Goal: Transaction & Acquisition: Obtain resource

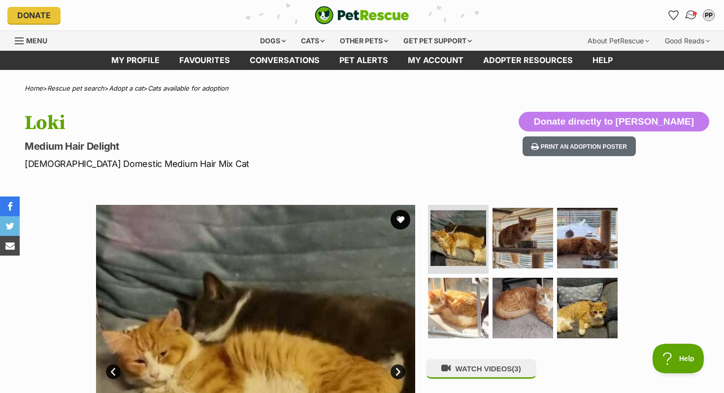
click at [691, 13] on img "Conversations" at bounding box center [690, 15] width 13 height 13
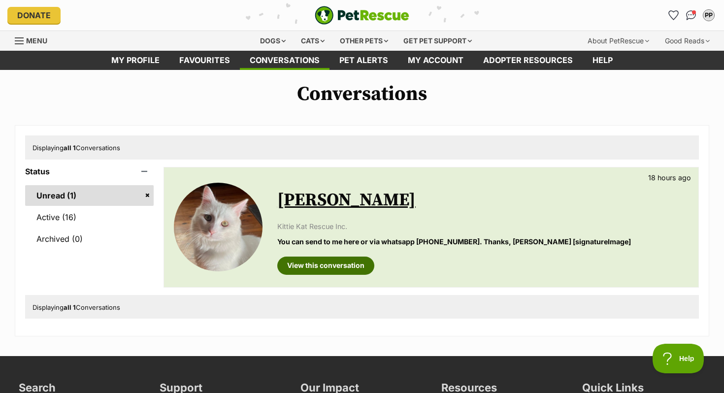
click at [349, 269] on link "View this conversation" at bounding box center [325, 266] width 97 height 18
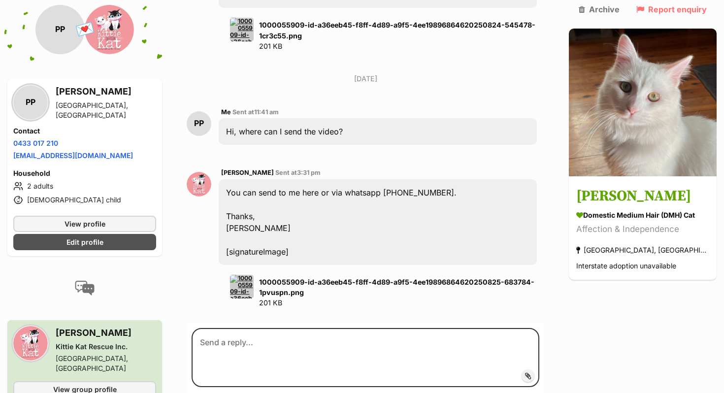
scroll to position [871, 0]
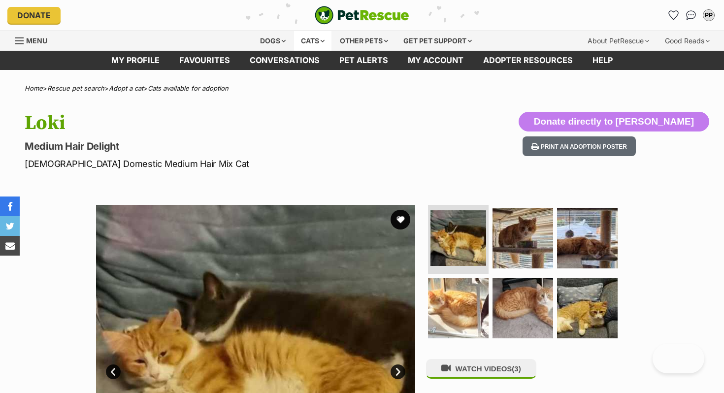
click at [319, 38] on div "Cats" at bounding box center [312, 41] width 37 height 20
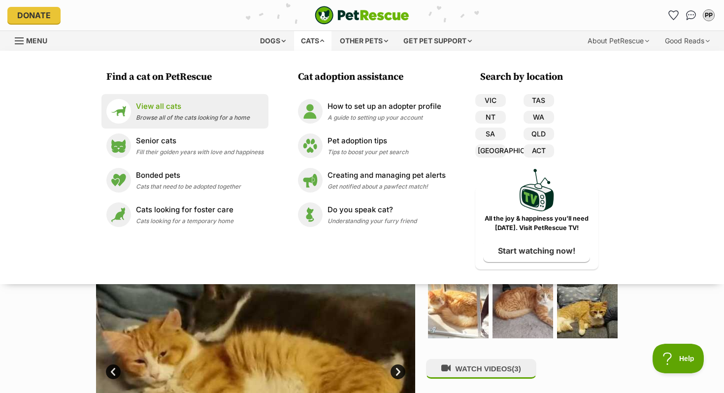
click at [199, 111] on div "View all cats Browse all of the cats looking for a home" at bounding box center [193, 111] width 114 height 21
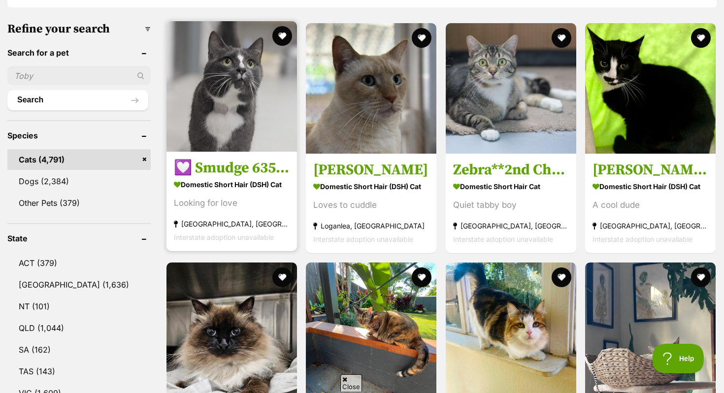
scroll to position [314, 0]
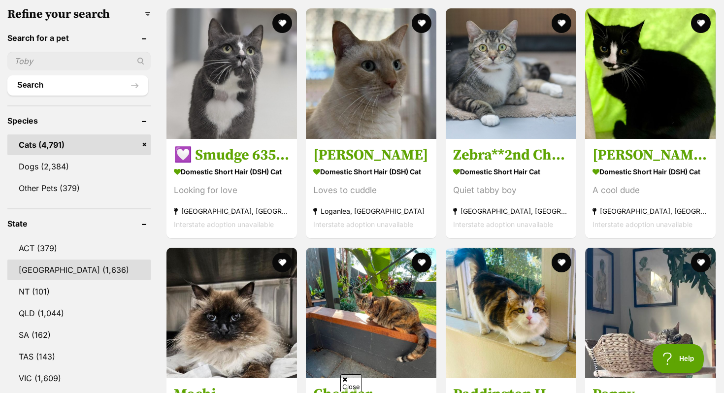
click at [73, 263] on link "[GEOGRAPHIC_DATA] (1,636)" at bounding box center [78, 270] width 143 height 21
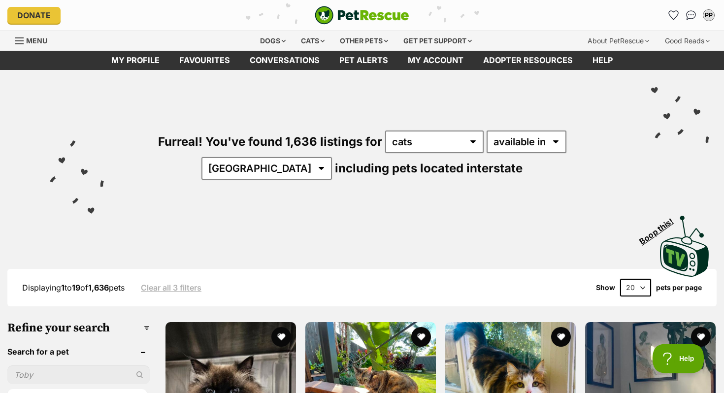
click at [635, 279] on select "20 40 60" at bounding box center [635, 288] width 31 height 18
select select "60"
click at [620, 279] on select "20 40 60" at bounding box center [635, 288] width 31 height 18
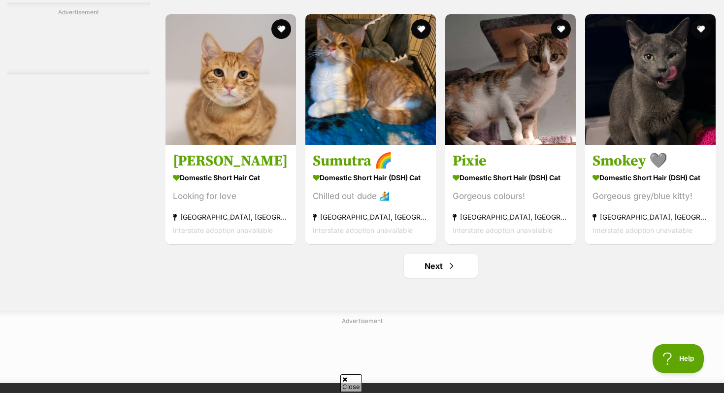
scroll to position [4788, 0]
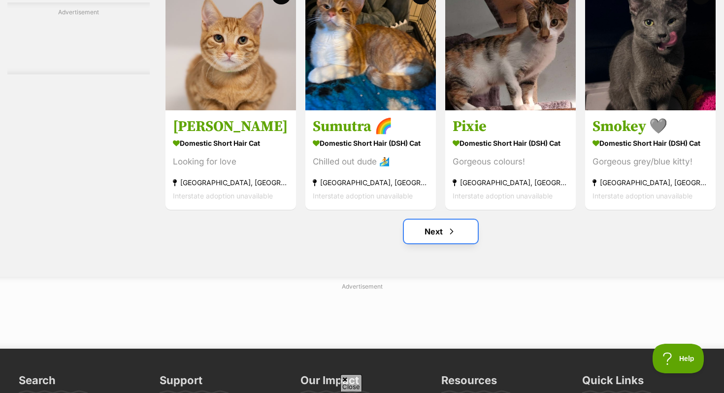
click at [438, 235] on link "Next" at bounding box center [441, 232] width 74 height 24
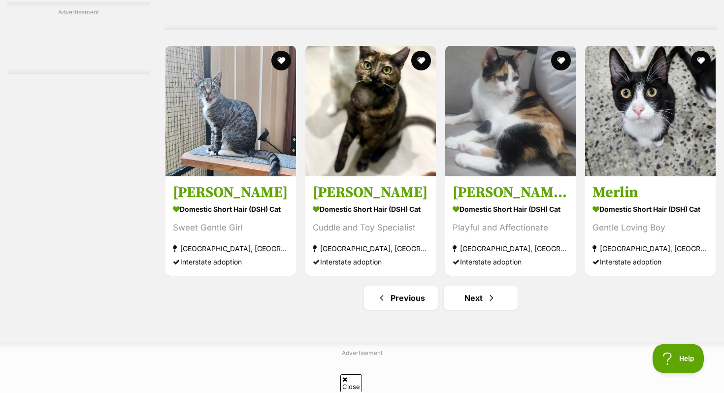
scroll to position [4881, 0]
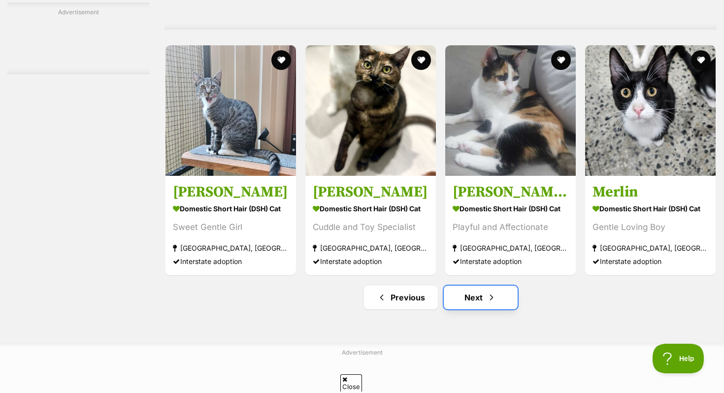
click at [478, 309] on link "Next" at bounding box center [481, 298] width 74 height 24
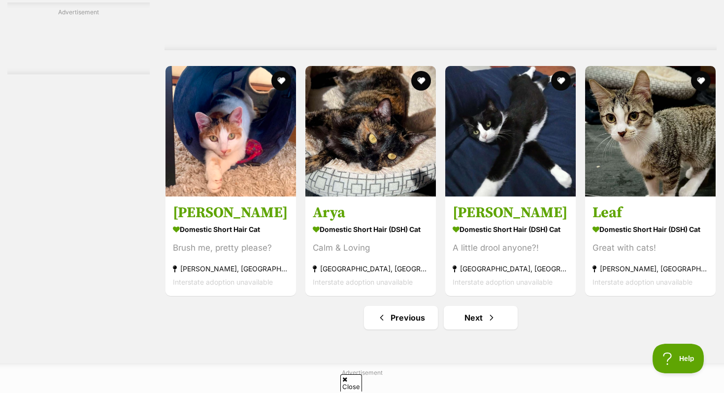
scroll to position [4607, 0]
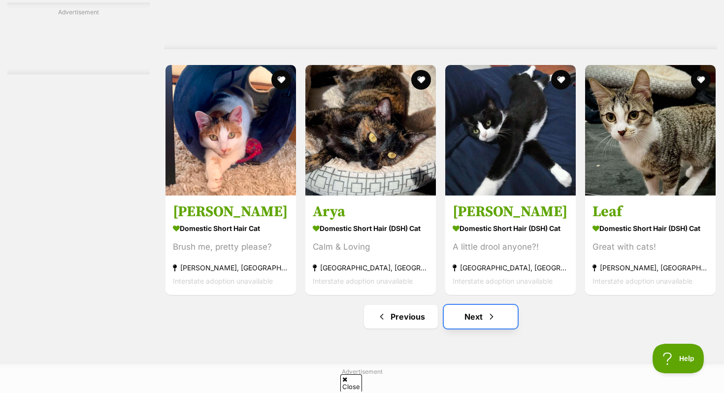
click at [487, 323] on span "Next page" at bounding box center [492, 317] width 10 height 12
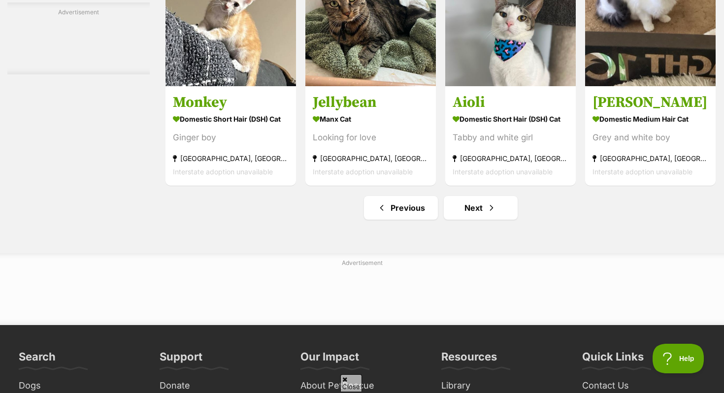
scroll to position [4970, 0]
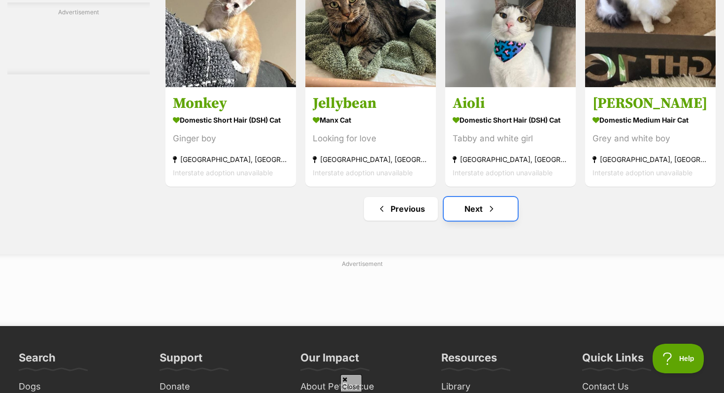
click at [468, 221] on link "Next" at bounding box center [481, 209] width 74 height 24
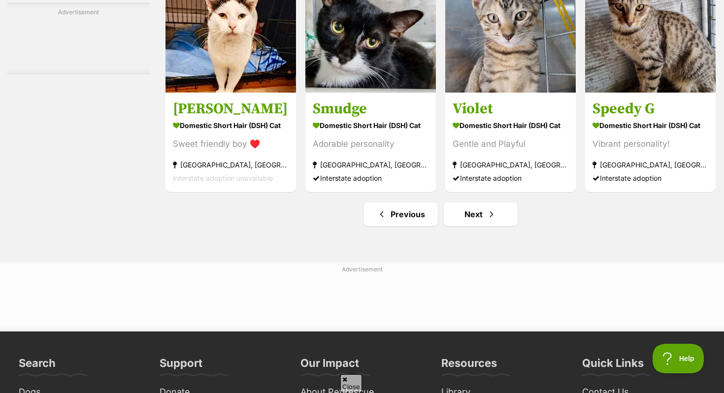
scroll to position [4577, 0]
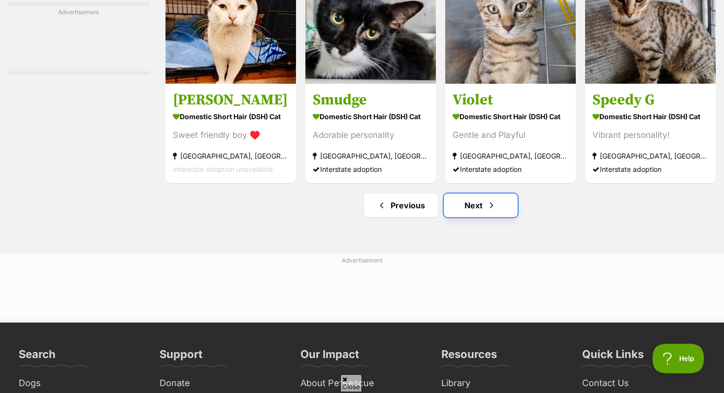
click at [489, 217] on link "Next" at bounding box center [481, 206] width 74 height 24
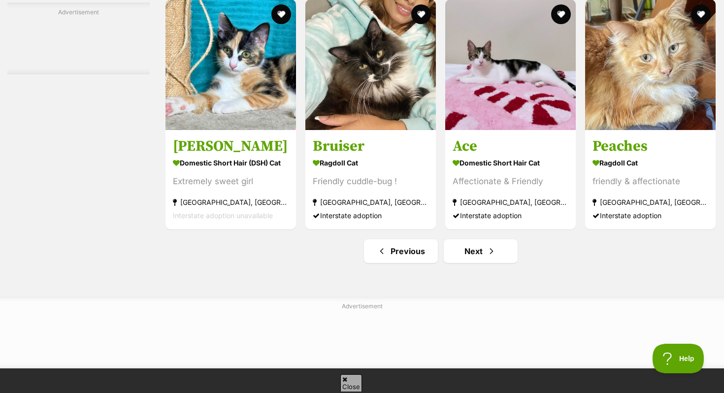
scroll to position [4756, 0]
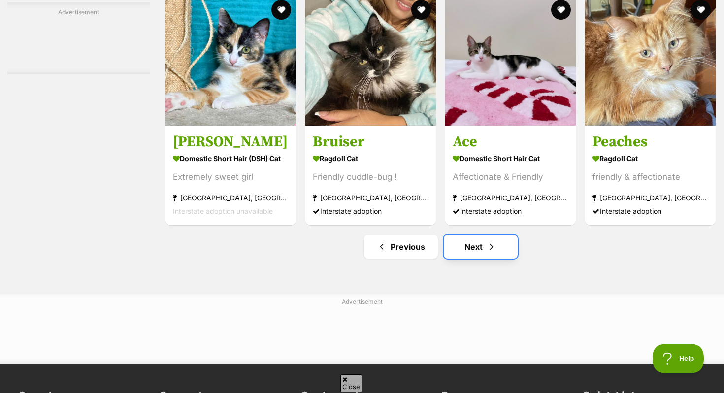
click at [461, 259] on link "Next" at bounding box center [481, 247] width 74 height 24
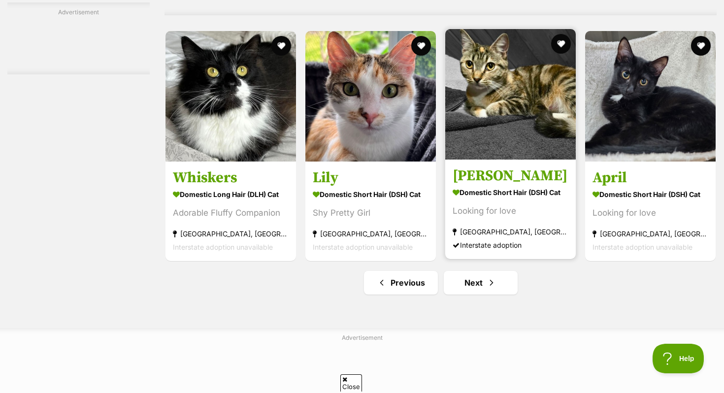
scroll to position [4659, 0]
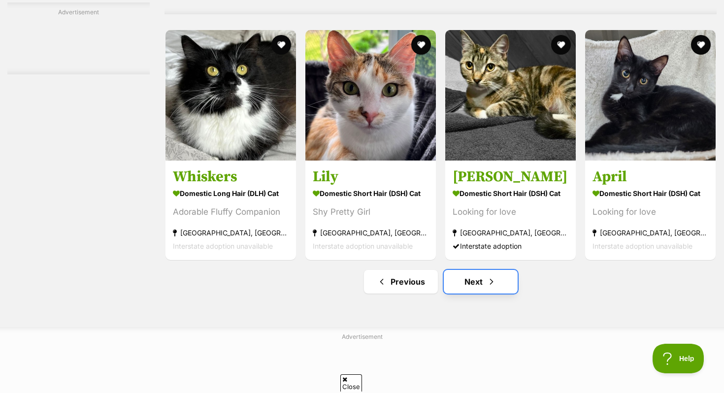
click at [458, 292] on link "Next" at bounding box center [481, 282] width 74 height 24
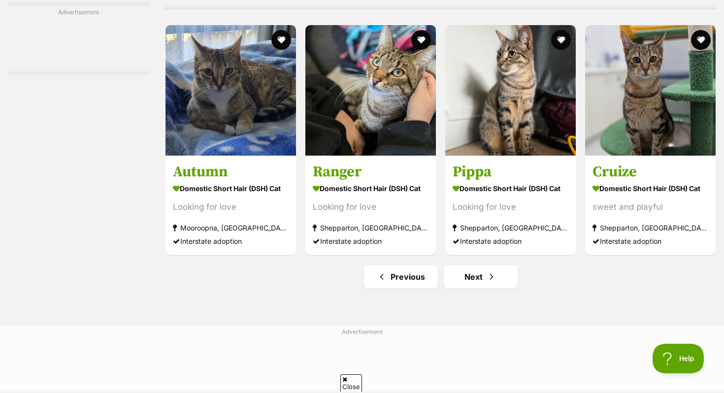
scroll to position [4828, 0]
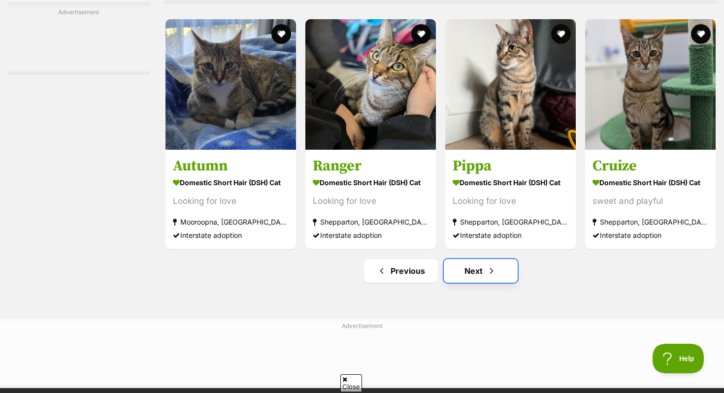
click at [472, 280] on link "Next" at bounding box center [481, 271] width 74 height 24
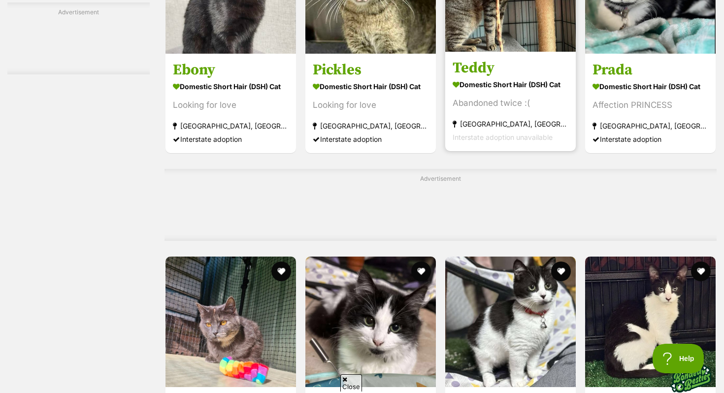
scroll to position [4608, 0]
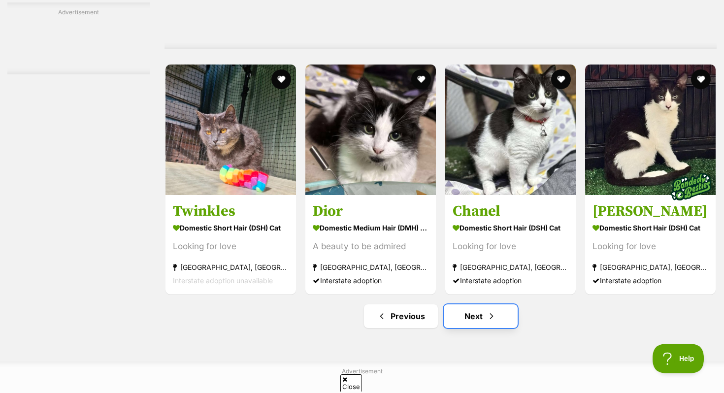
click at [487, 322] on span "Next page" at bounding box center [492, 316] width 10 height 12
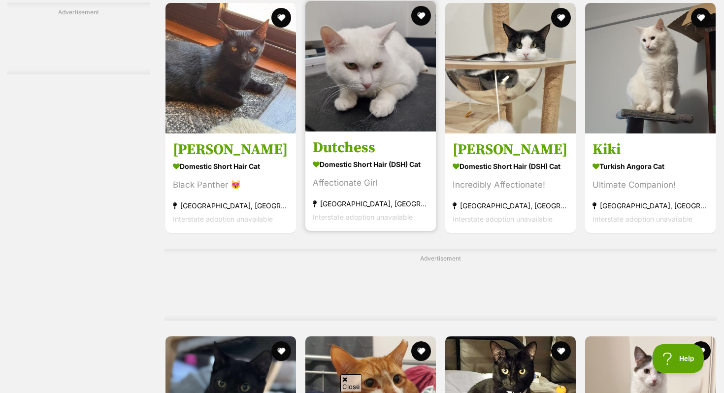
scroll to position [3794, 0]
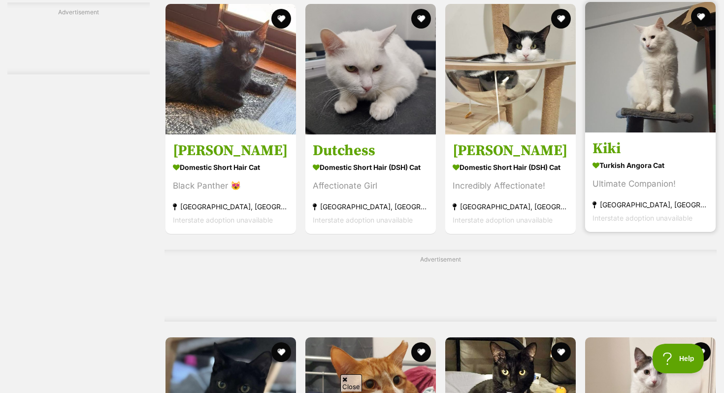
click at [660, 101] on img at bounding box center [650, 67] width 130 height 130
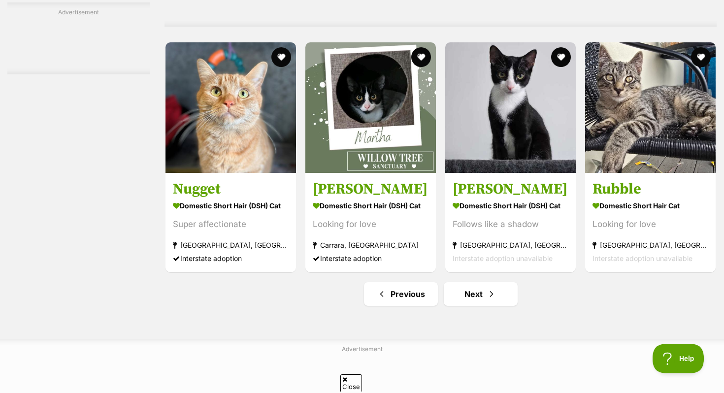
scroll to position [4660, 0]
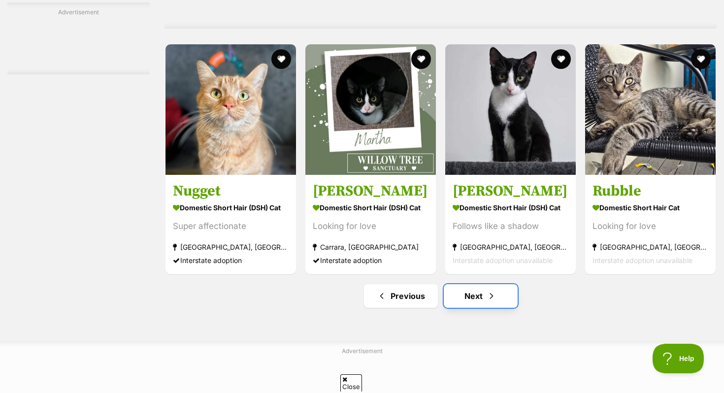
click at [459, 308] on link "Next" at bounding box center [481, 296] width 74 height 24
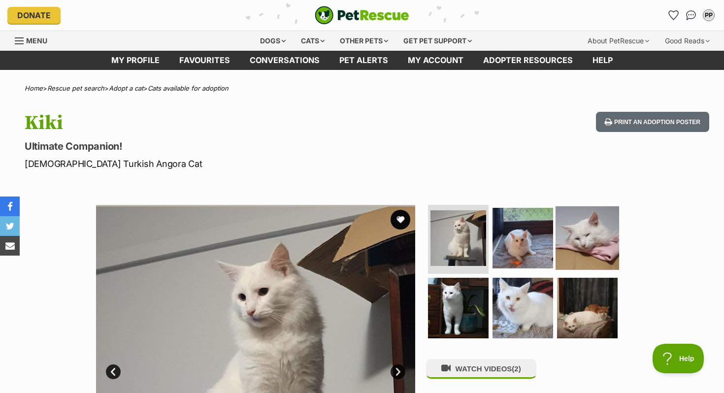
click at [587, 255] on img at bounding box center [587, 238] width 64 height 64
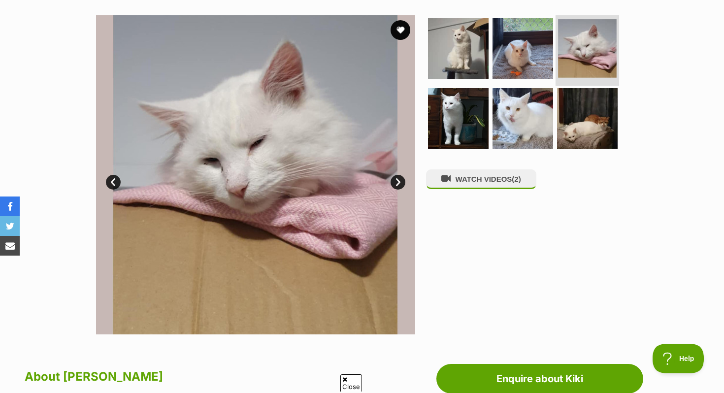
scroll to position [189, 0]
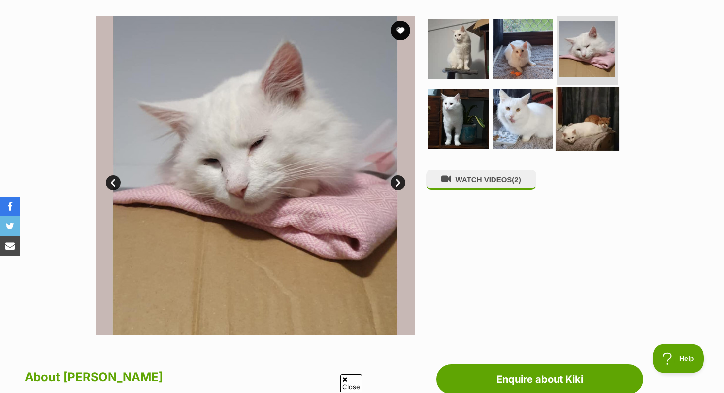
click at [574, 137] on img at bounding box center [587, 119] width 64 height 64
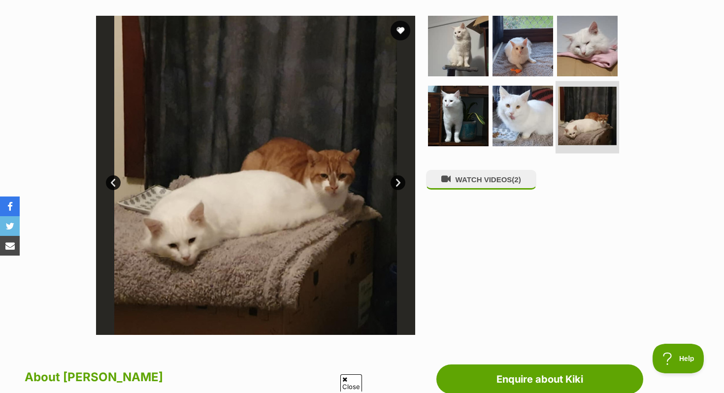
scroll to position [0, 0]
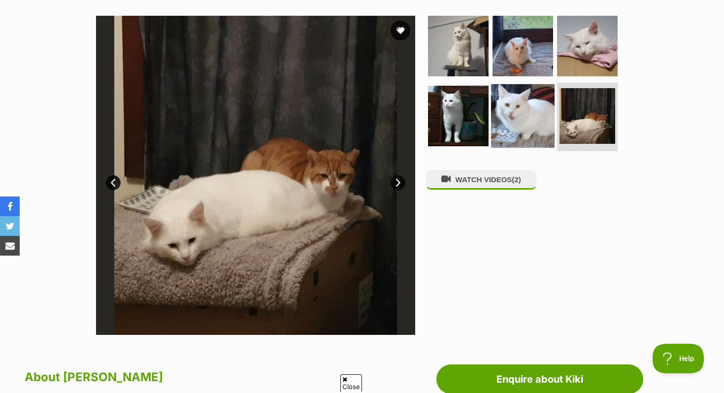
click at [523, 106] on img at bounding box center [523, 116] width 64 height 64
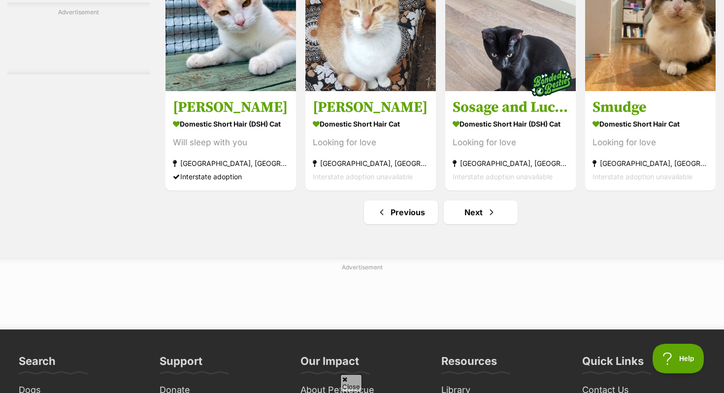
scroll to position [5123, 0]
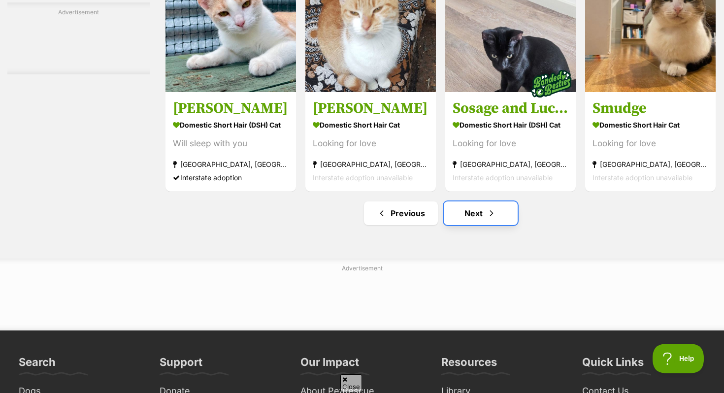
click at [477, 225] on link "Next" at bounding box center [481, 213] width 74 height 24
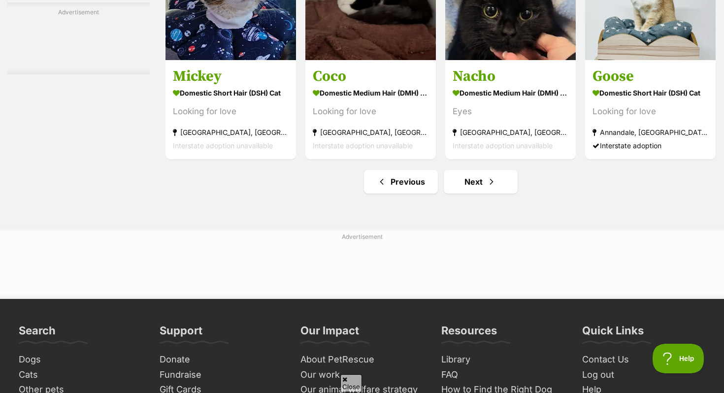
scroll to position [4896, 0]
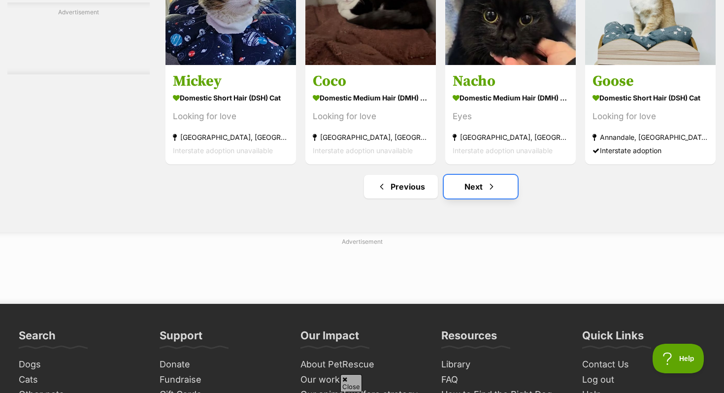
click at [456, 198] on link "Next" at bounding box center [481, 187] width 74 height 24
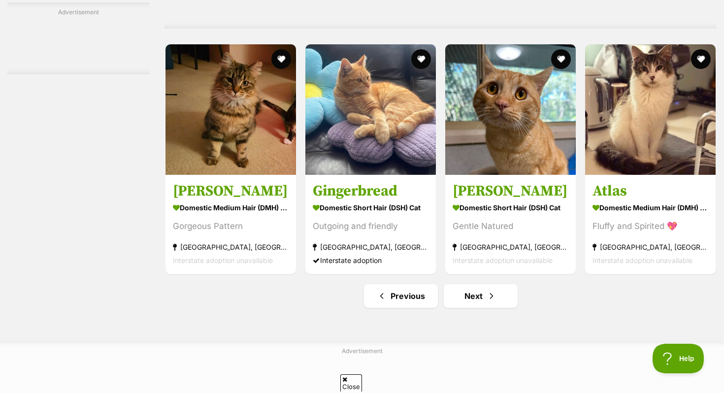
scroll to position [4564, 0]
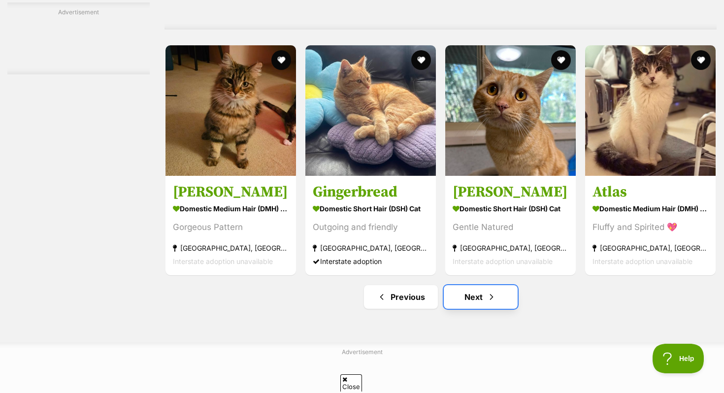
click at [457, 309] on link "Next" at bounding box center [481, 297] width 74 height 24
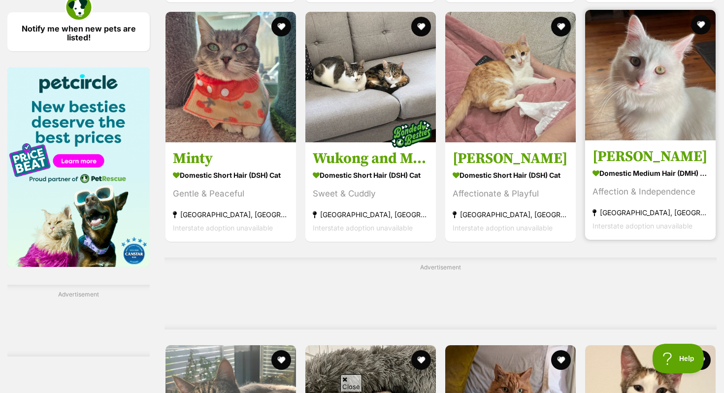
scroll to position [1469, 0]
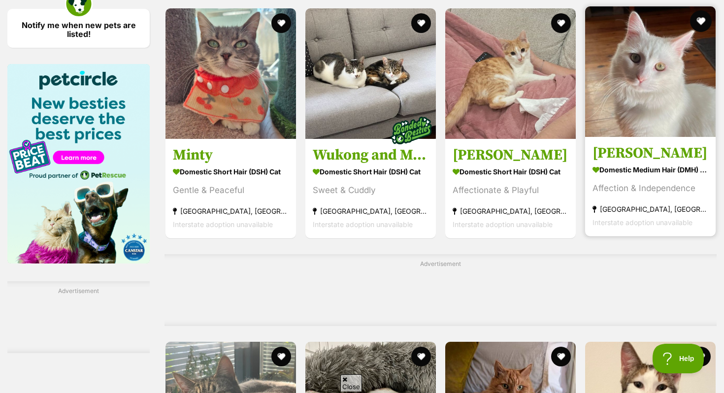
click at [700, 24] on button "favourite" at bounding box center [701, 21] width 22 height 22
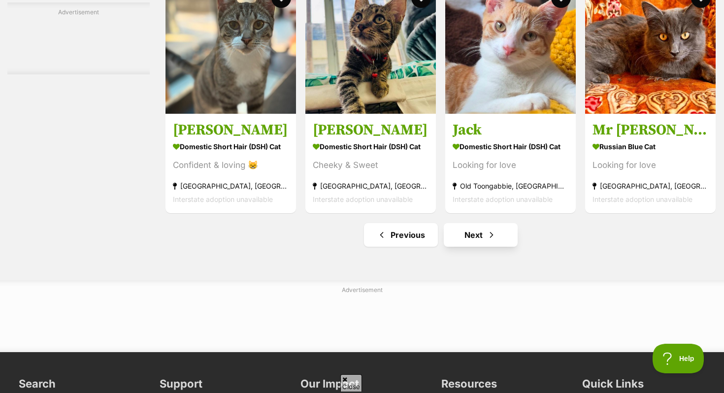
scroll to position [4620, 0]
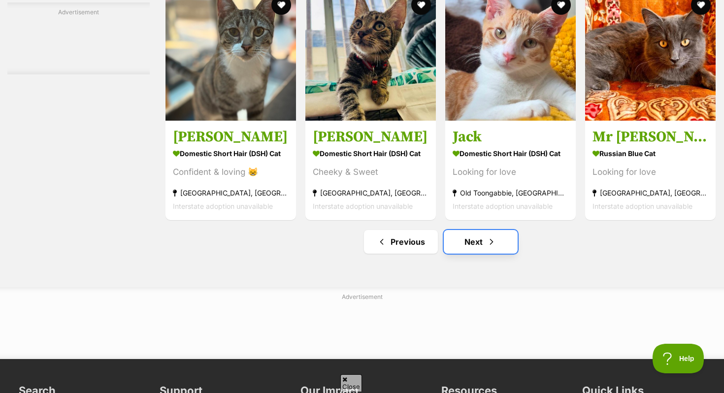
click link "Next"
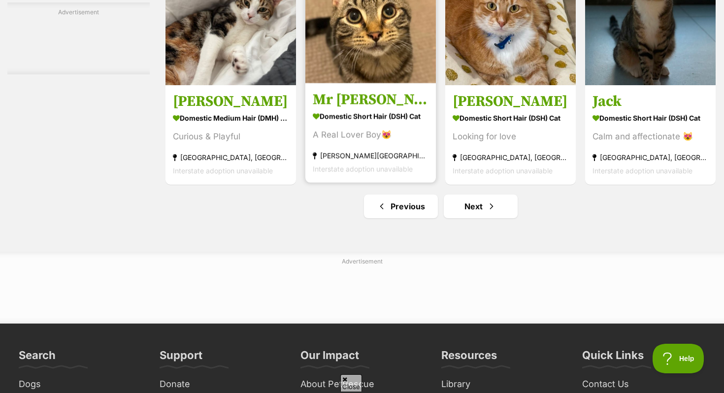
scroll to position [4830, 0]
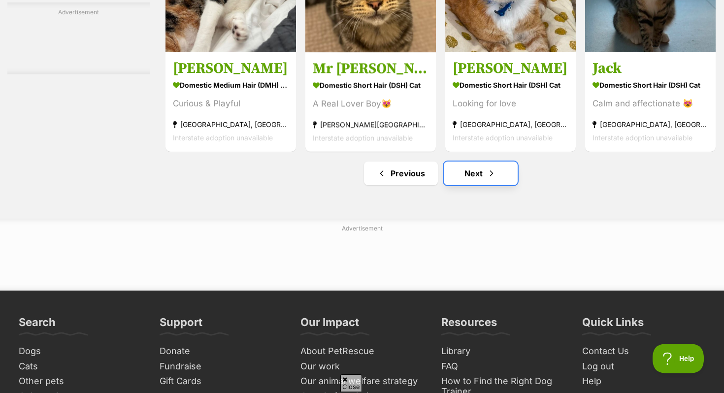
click at [491, 179] on span "Next page" at bounding box center [492, 173] width 10 height 12
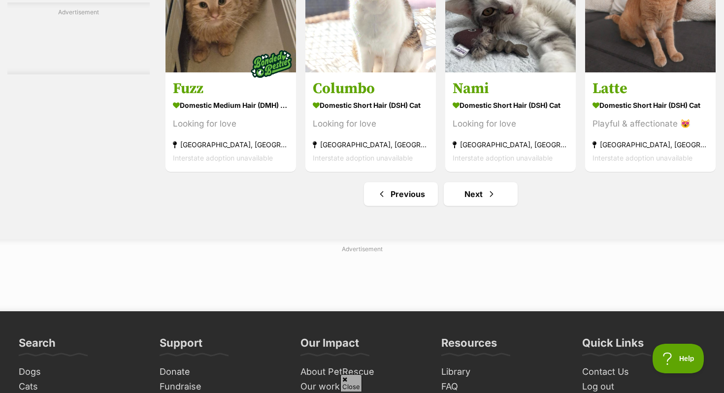
scroll to position [4982, 0]
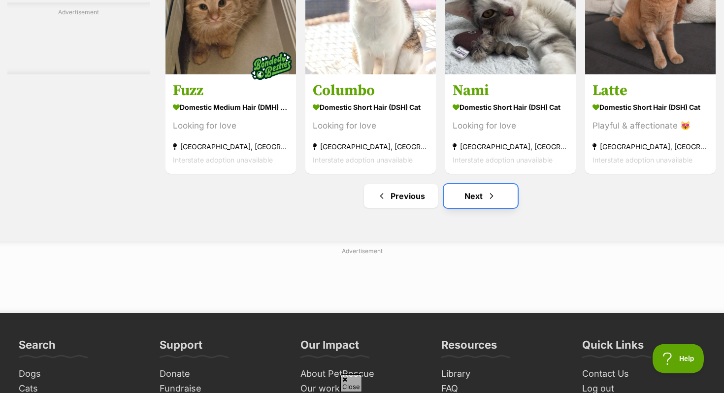
click at [467, 208] on link "Next" at bounding box center [481, 196] width 74 height 24
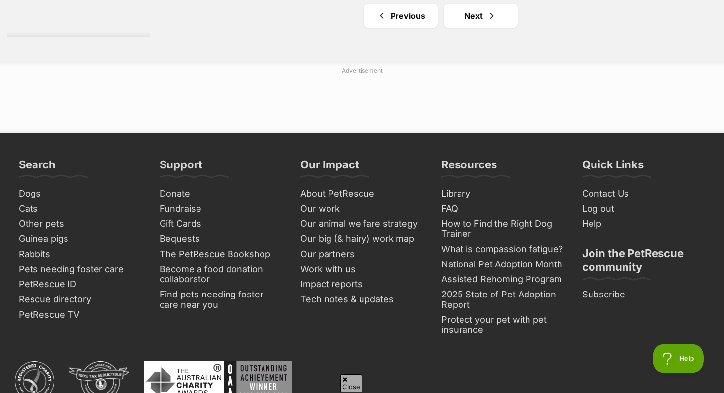
scroll to position [4996, 0]
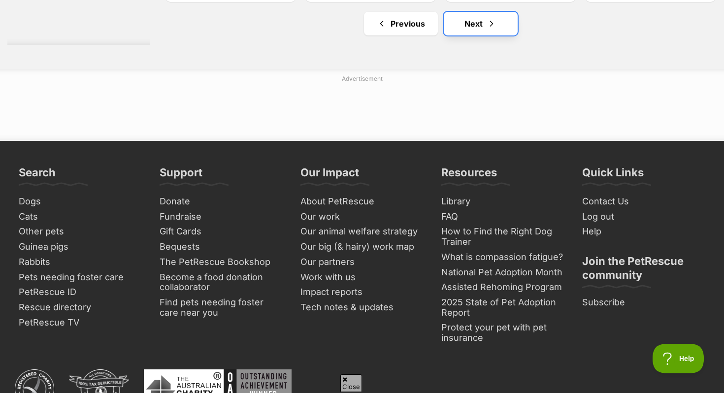
click at [474, 35] on link "Next" at bounding box center [481, 24] width 74 height 24
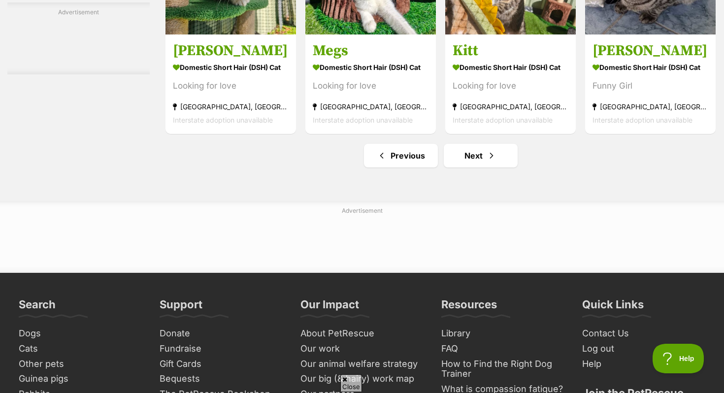
scroll to position [5219, 0]
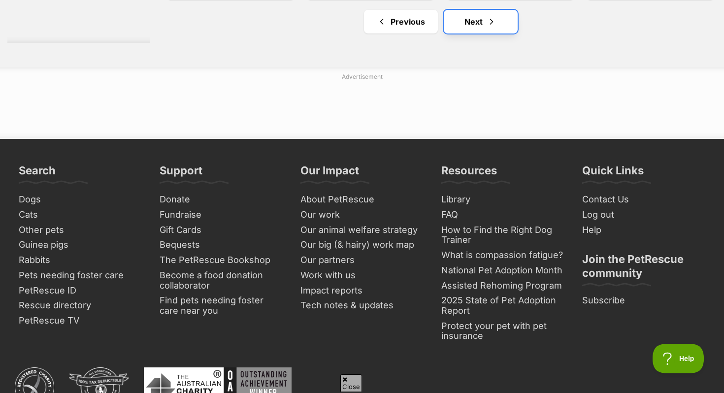
click at [471, 33] on link "Next" at bounding box center [481, 22] width 74 height 24
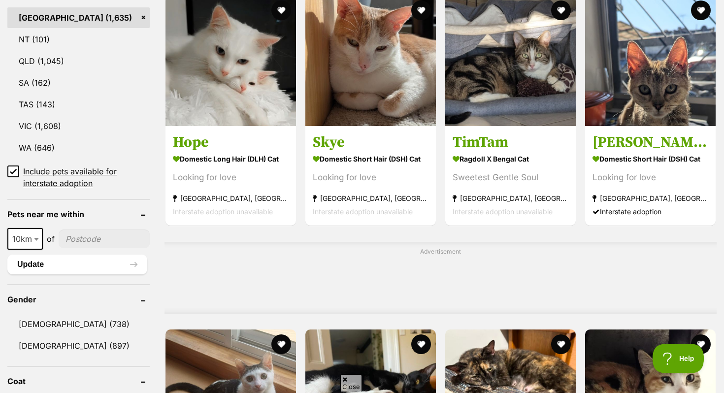
scroll to position [566, 0]
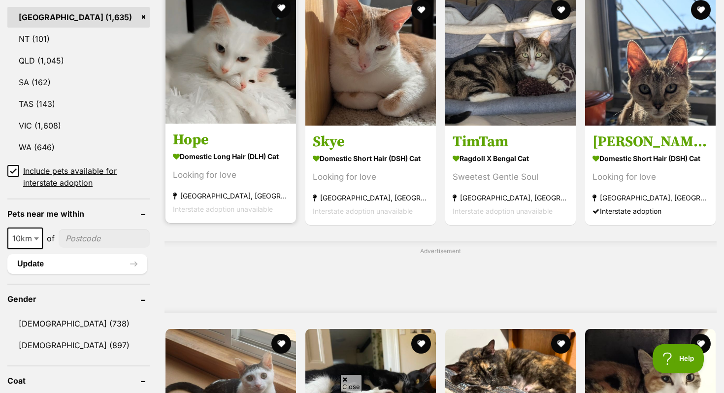
click at [244, 140] on h3 "Hope" at bounding box center [231, 140] width 116 height 19
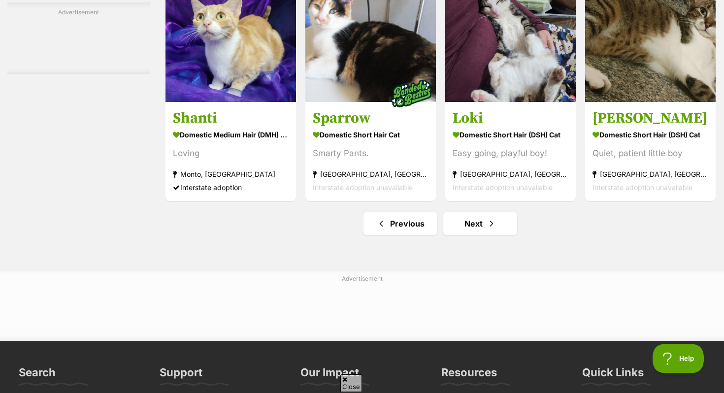
scroll to position [4639, 0]
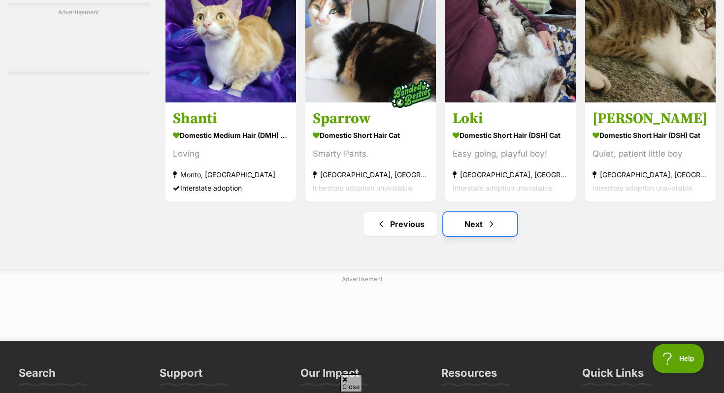
click at [478, 236] on link "Next" at bounding box center [480, 224] width 74 height 24
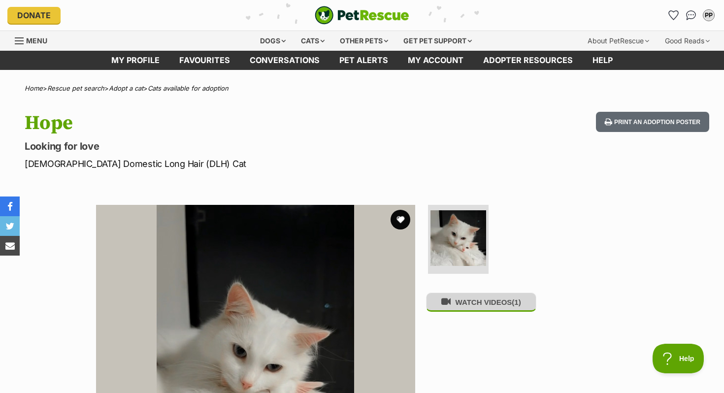
click at [482, 308] on button "WATCH VIDEOS (1)" at bounding box center [481, 302] width 110 height 19
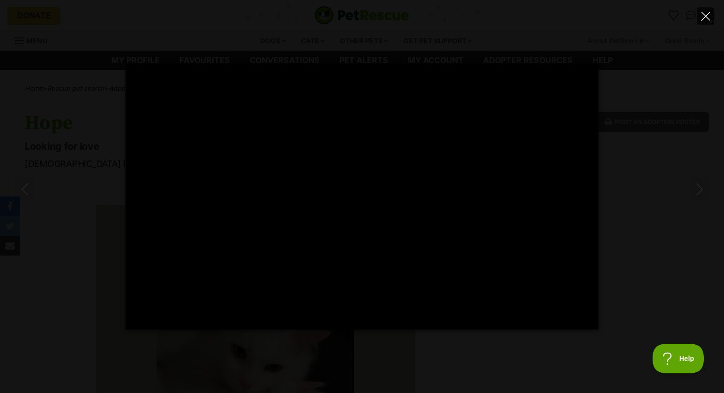
click at [701, 16] on icon "Close" at bounding box center [705, 16] width 9 height 9
type input "31.72"
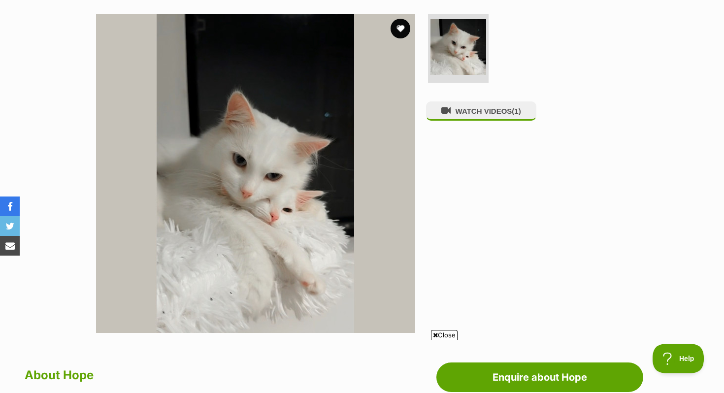
scroll to position [180, 0]
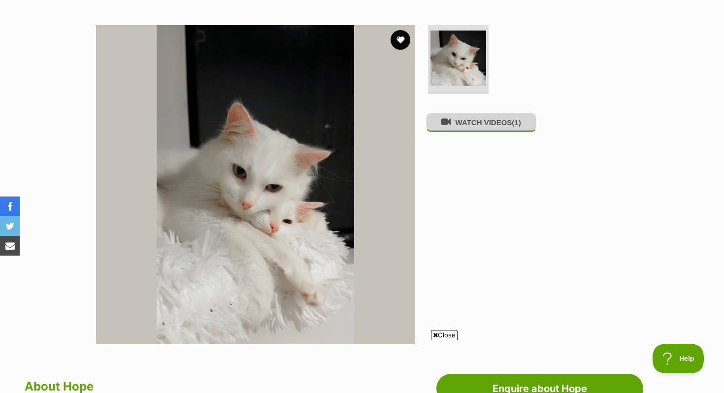
click at [502, 132] on button "WATCH VIDEOS (1)" at bounding box center [481, 122] width 110 height 19
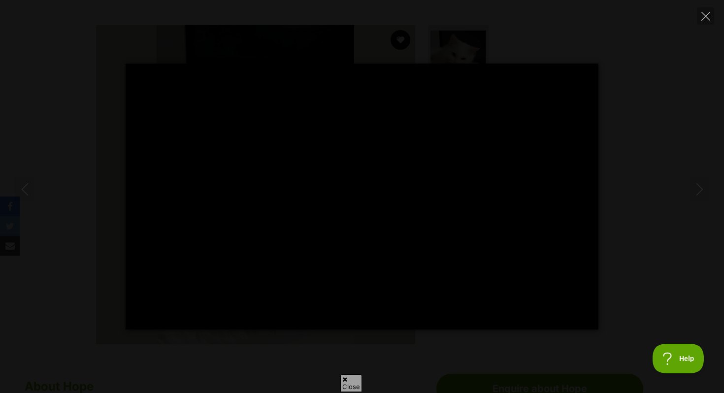
scroll to position [0, 0]
click at [705, 13] on icon "Close" at bounding box center [705, 16] width 9 height 9
type input "74.72"
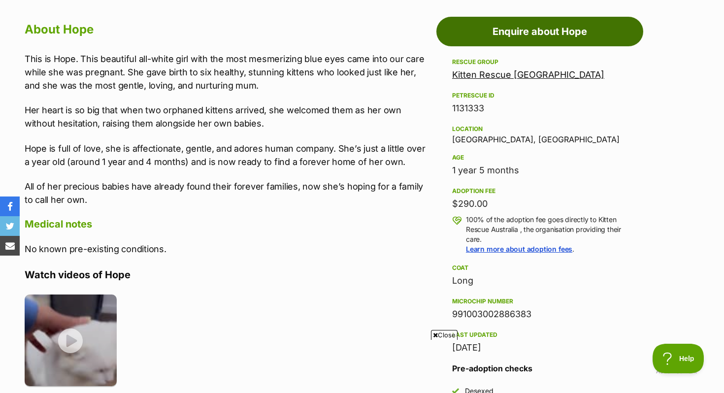
click at [547, 33] on link "Enquire about Hope" at bounding box center [539, 32] width 207 height 30
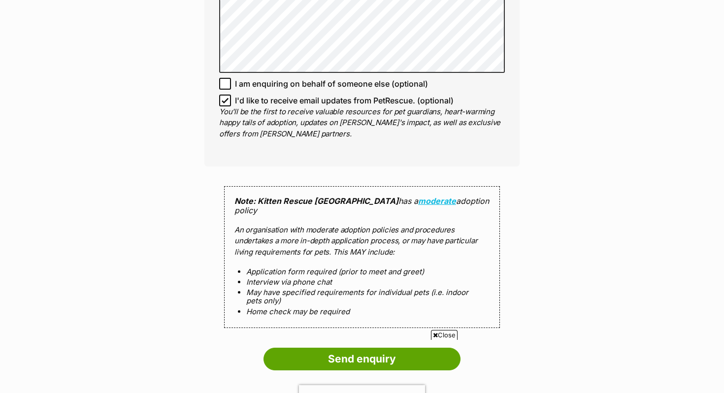
scroll to position [826, 0]
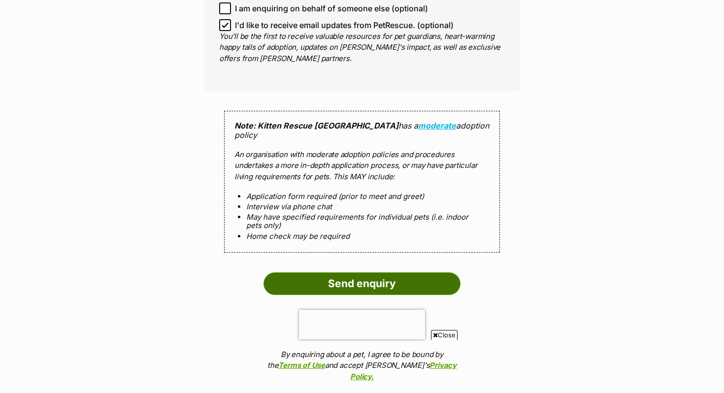
click at [370, 272] on input "Send enquiry" at bounding box center [361, 283] width 197 height 23
click at [382, 275] on input "Send enquiry" at bounding box center [361, 283] width 197 height 23
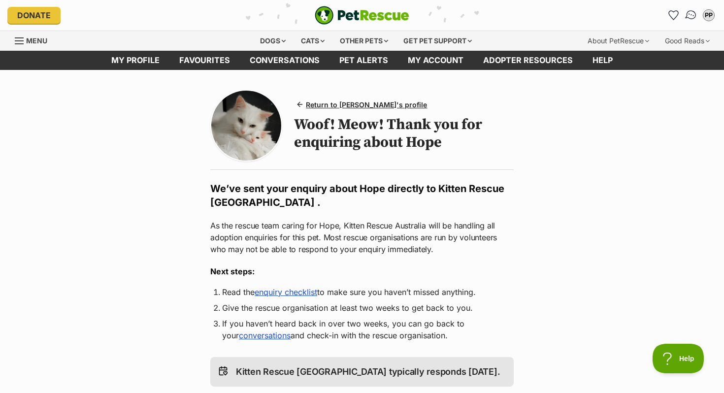
click at [690, 16] on img "Conversations" at bounding box center [690, 15] width 13 height 13
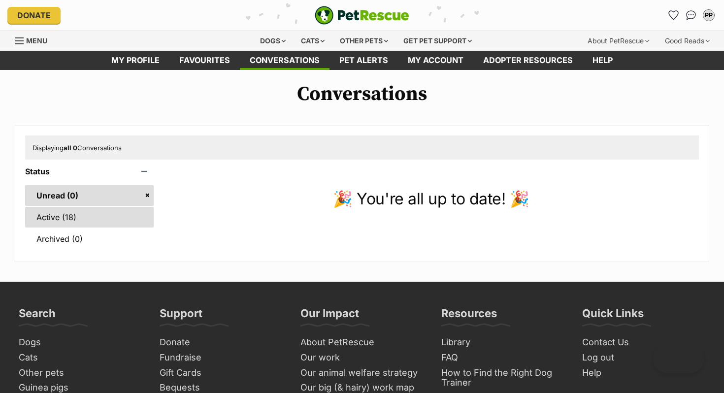
click at [77, 213] on link "Active (18)" at bounding box center [89, 217] width 129 height 21
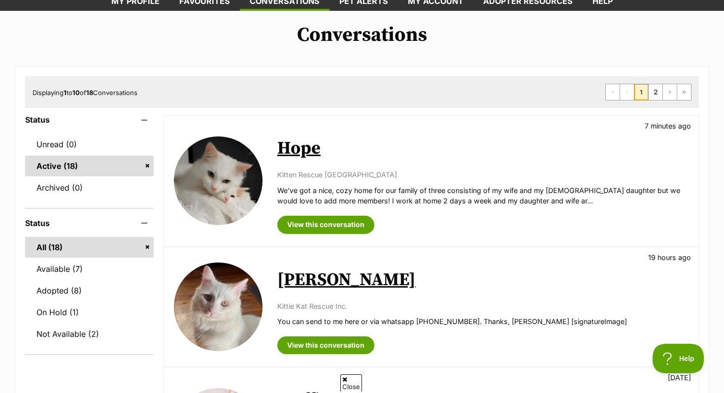
scroll to position [58, 0]
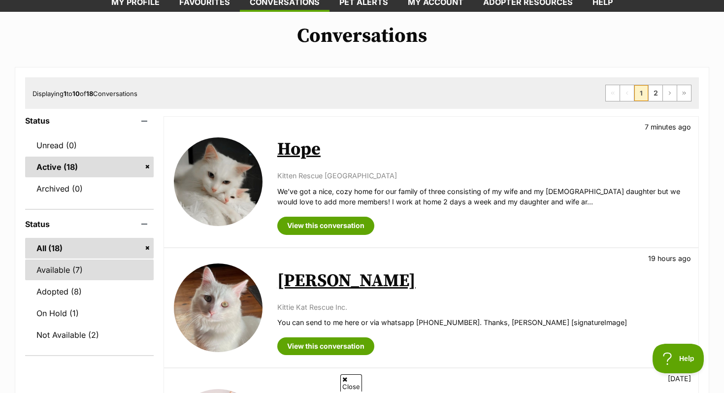
click at [91, 273] on link "Available (7)" at bounding box center [89, 270] width 129 height 21
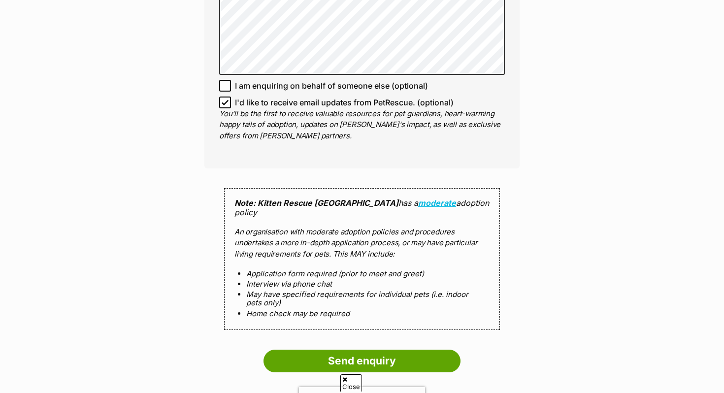
scroll to position [787, 0]
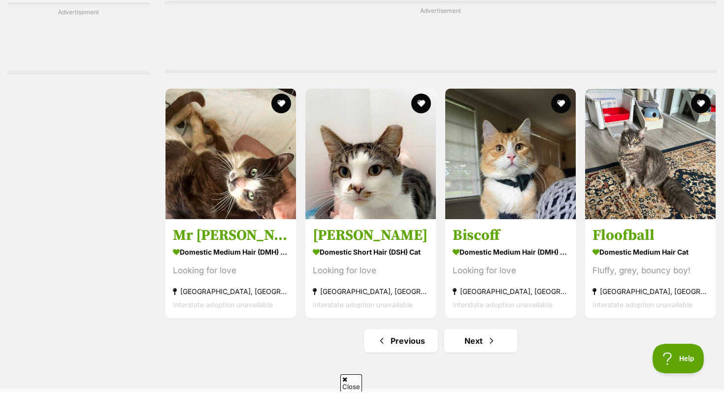
scroll to position [4447, 0]
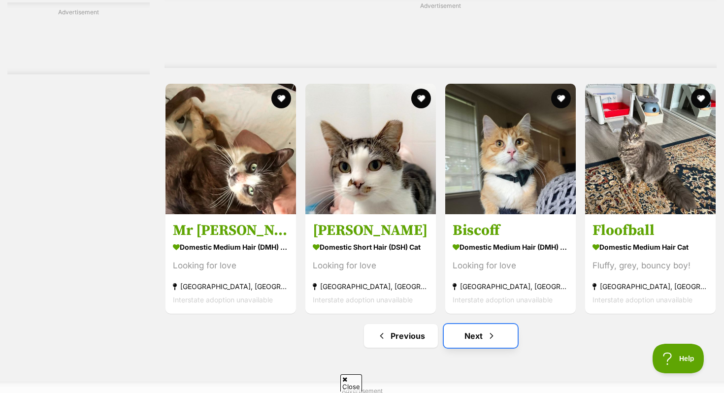
click at [479, 348] on link "Next" at bounding box center [481, 336] width 74 height 24
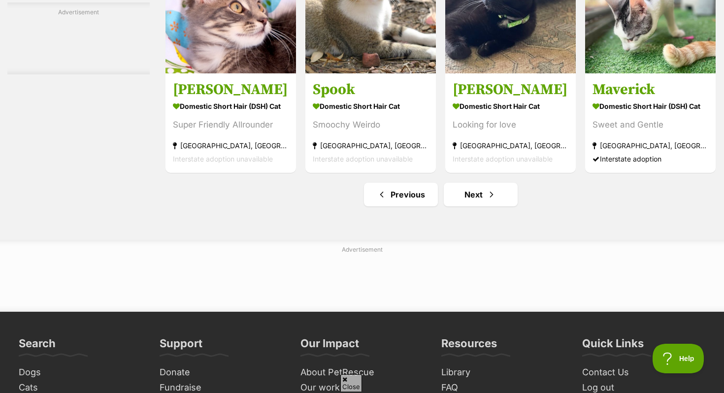
scroll to position [4671, 0]
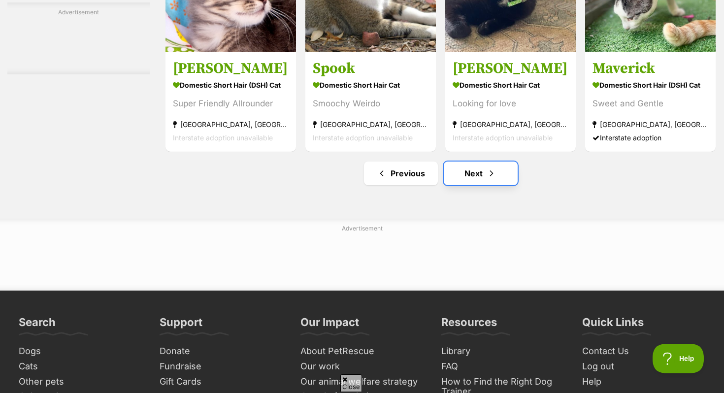
click at [493, 179] on span "Next page" at bounding box center [492, 173] width 10 height 12
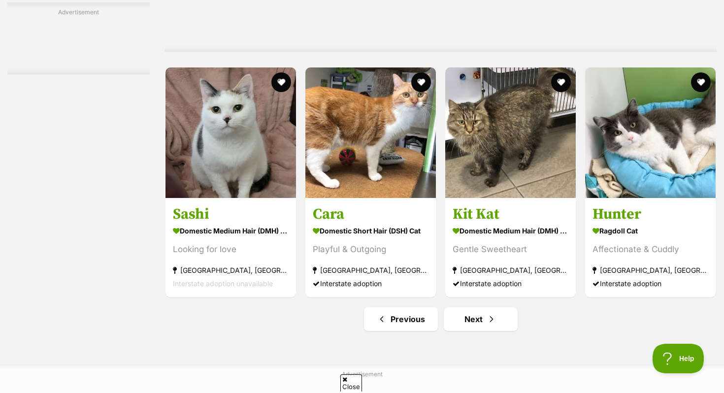
scroll to position [4623, 0]
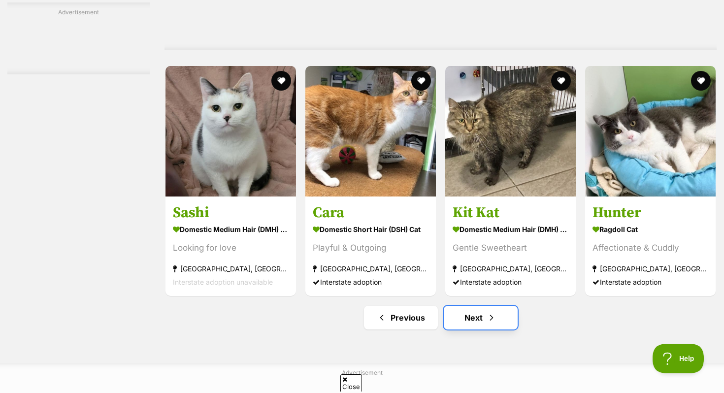
click at [469, 329] on link "Next" at bounding box center [481, 318] width 74 height 24
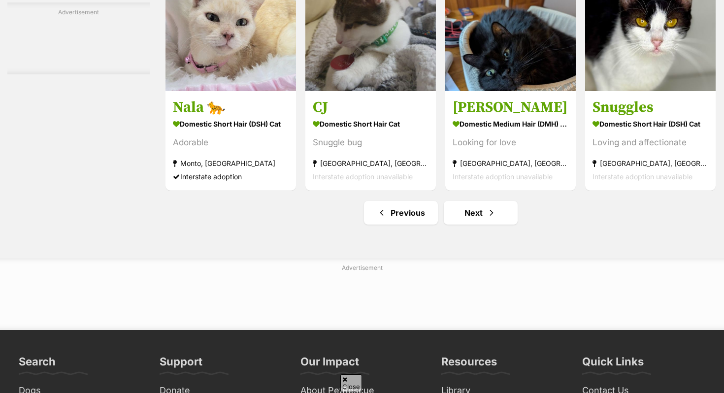
scroll to position [4569, 0]
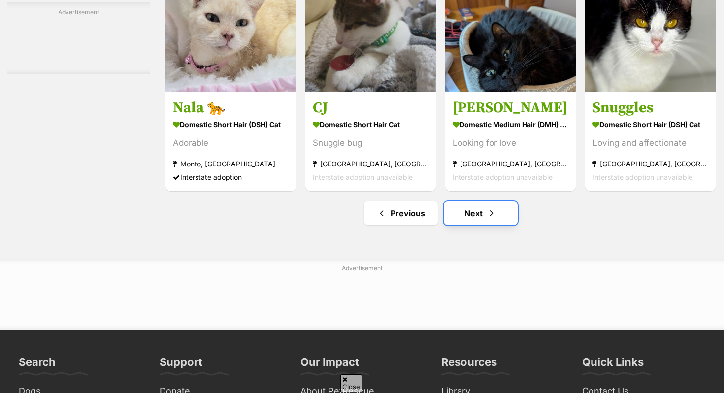
click at [471, 225] on link "Next" at bounding box center [481, 213] width 74 height 24
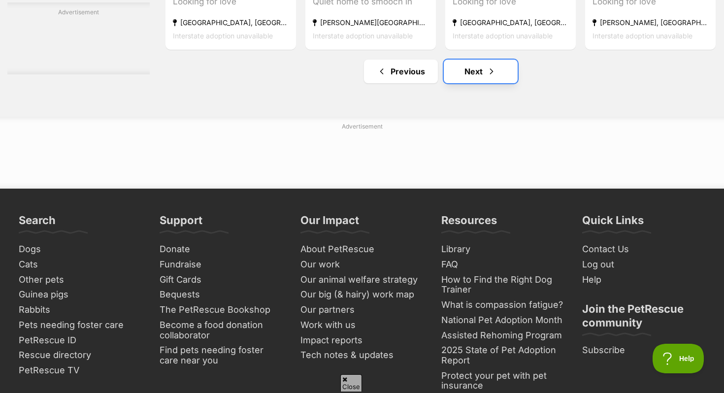
click at [463, 83] on link "Next" at bounding box center [481, 72] width 74 height 24
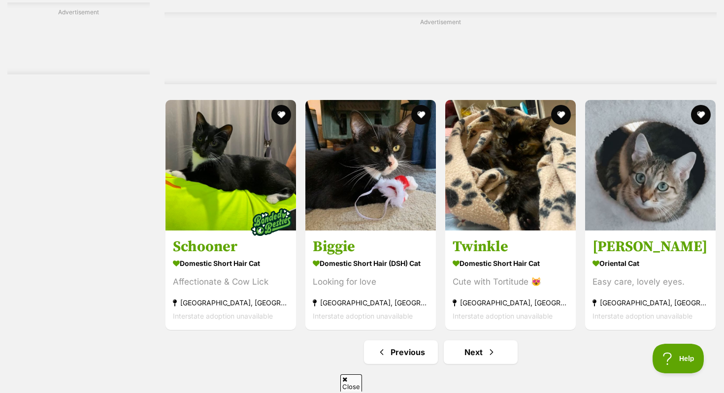
scroll to position [4564, 0]
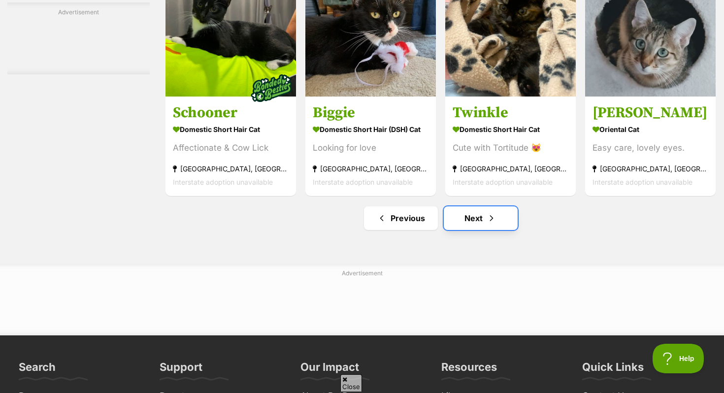
click at [489, 224] on span "Next page" at bounding box center [492, 218] width 10 height 12
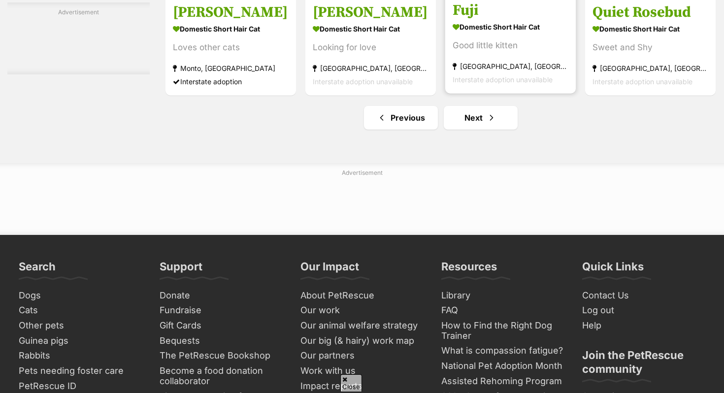
scroll to position [4667, 0]
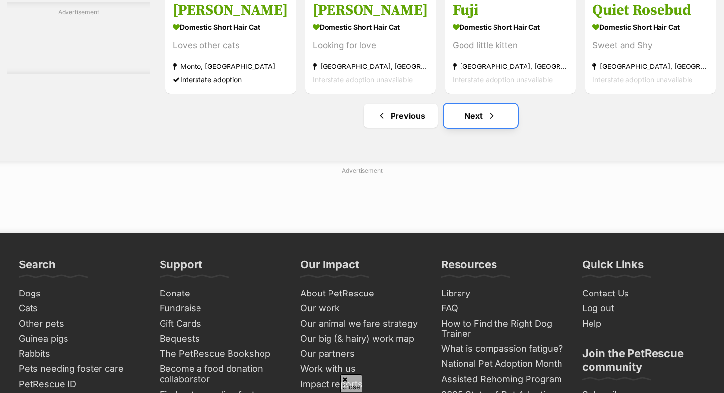
click at [474, 128] on link "Next" at bounding box center [481, 116] width 74 height 24
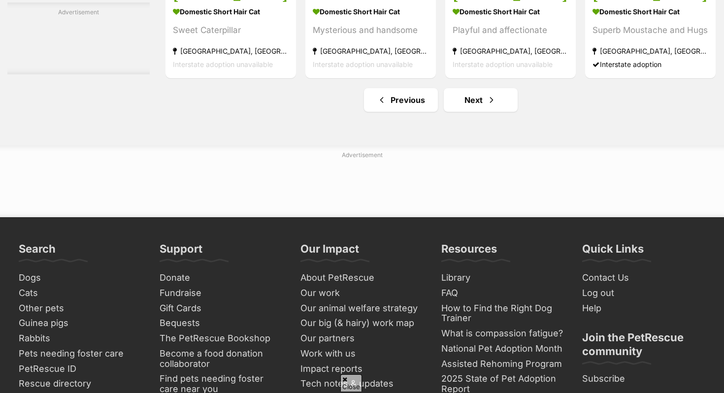
scroll to position [4757, 0]
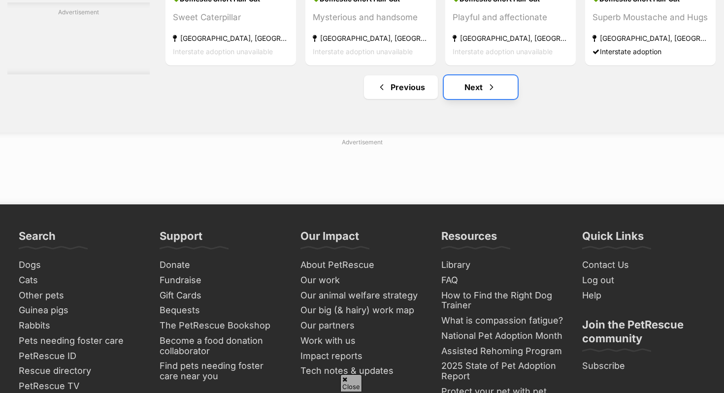
click at [477, 99] on link "Next" at bounding box center [481, 87] width 74 height 24
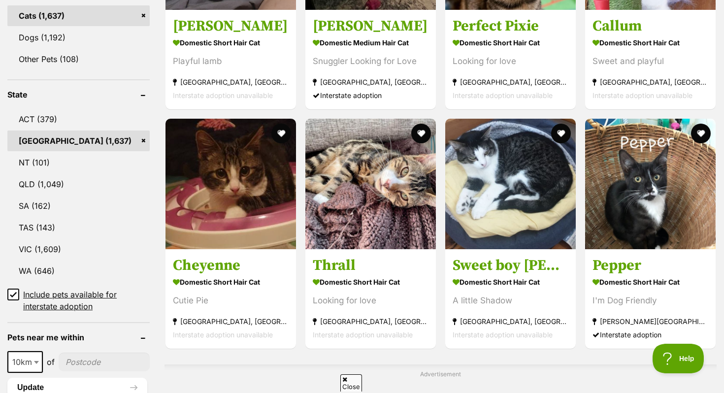
scroll to position [432, 0]
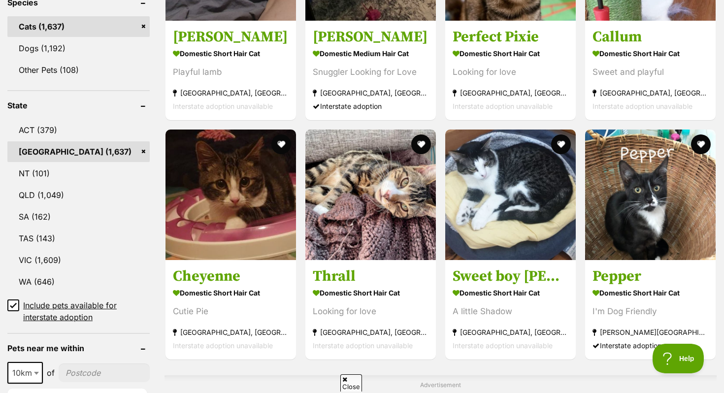
click at [139, 146] on link "[GEOGRAPHIC_DATA] (1,637)" at bounding box center [78, 151] width 142 height 21
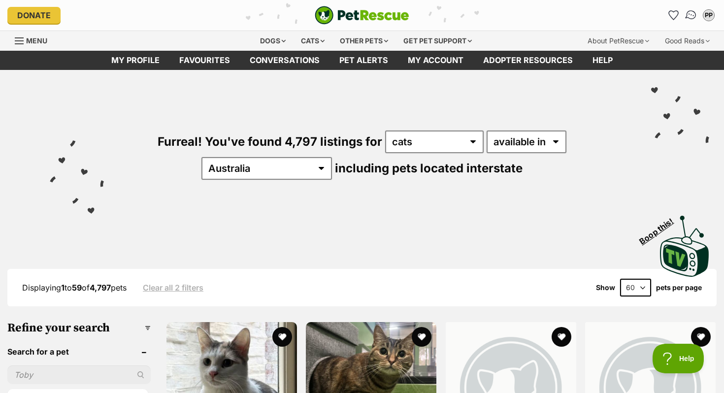
click at [685, 13] on img "Conversations" at bounding box center [690, 15] width 13 height 13
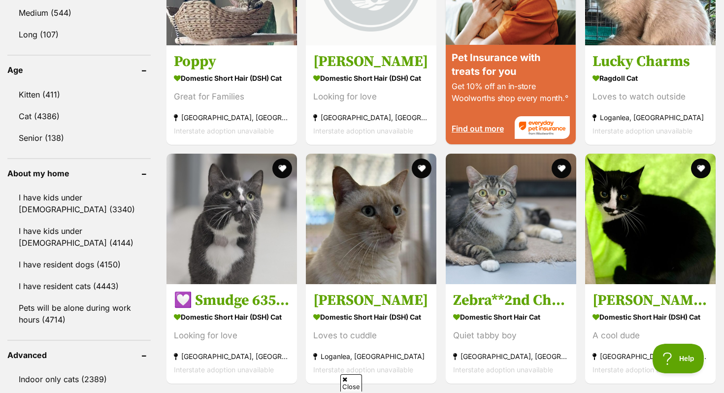
scroll to position [955, 0]
